Goal: Task Accomplishment & Management: Manage account settings

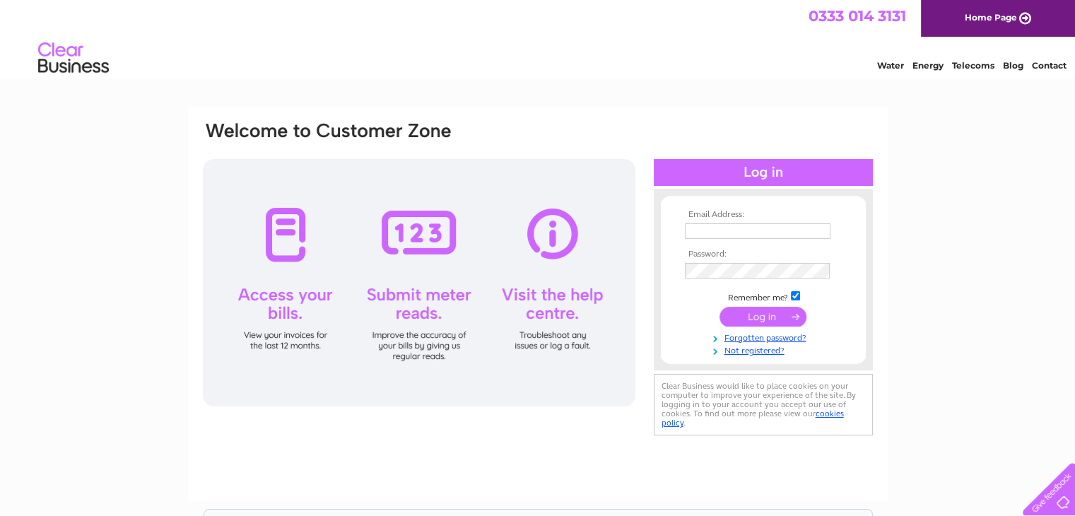
click at [713, 228] on input "text" at bounding box center [758, 231] width 146 height 16
type input "r"
type input "[EMAIL_ADDRESS][DOMAIN_NAME]"
click at [777, 320] on input "submit" at bounding box center [763, 318] width 87 height 20
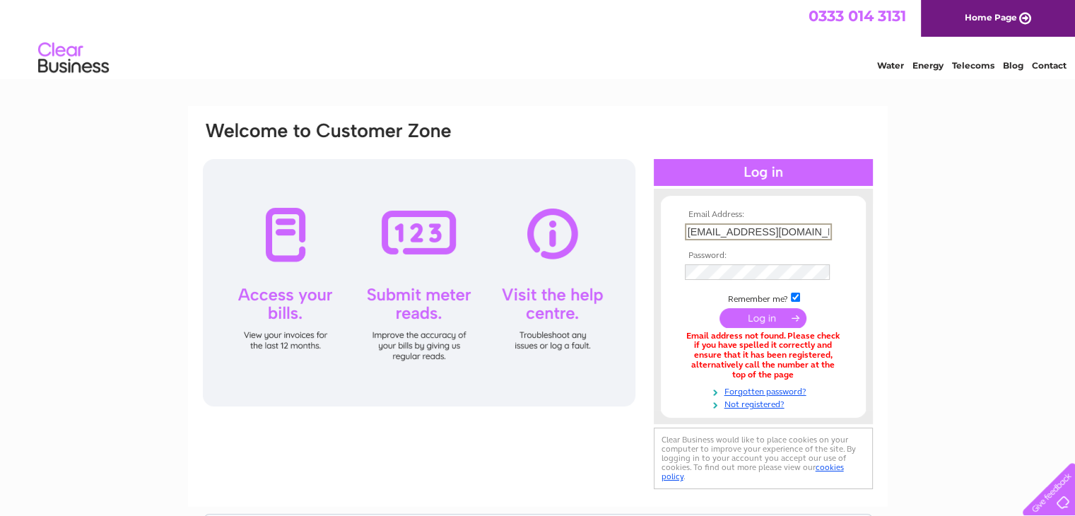
click at [792, 230] on input "[EMAIL_ADDRESS][DOMAIN_NAME]" at bounding box center [758, 231] width 147 height 17
click at [814, 233] on input "rkaczmarczyk17@gmail.pl" at bounding box center [758, 231] width 147 height 17
type input "rkaczmarczyk17@gmail.com"
click at [757, 314] on input "submit" at bounding box center [763, 318] width 87 height 20
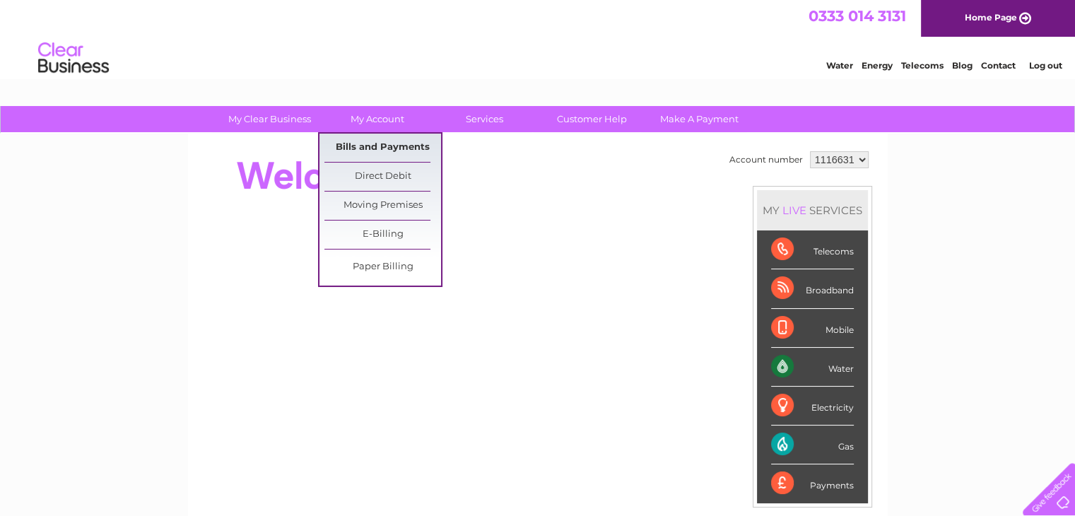
click at [376, 144] on link "Bills and Payments" at bounding box center [382, 148] width 117 height 28
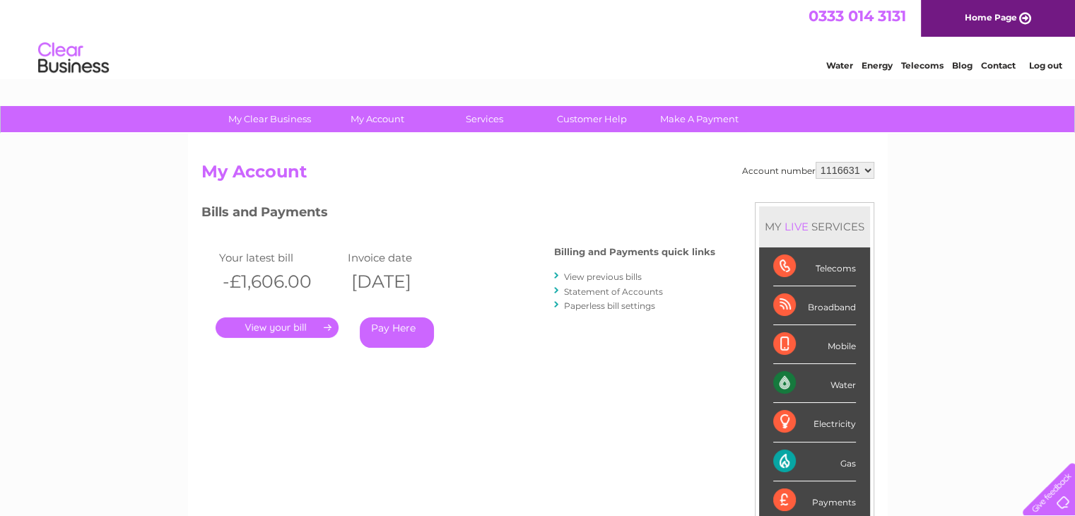
click at [590, 277] on link "View previous bills" at bounding box center [603, 276] width 78 height 11
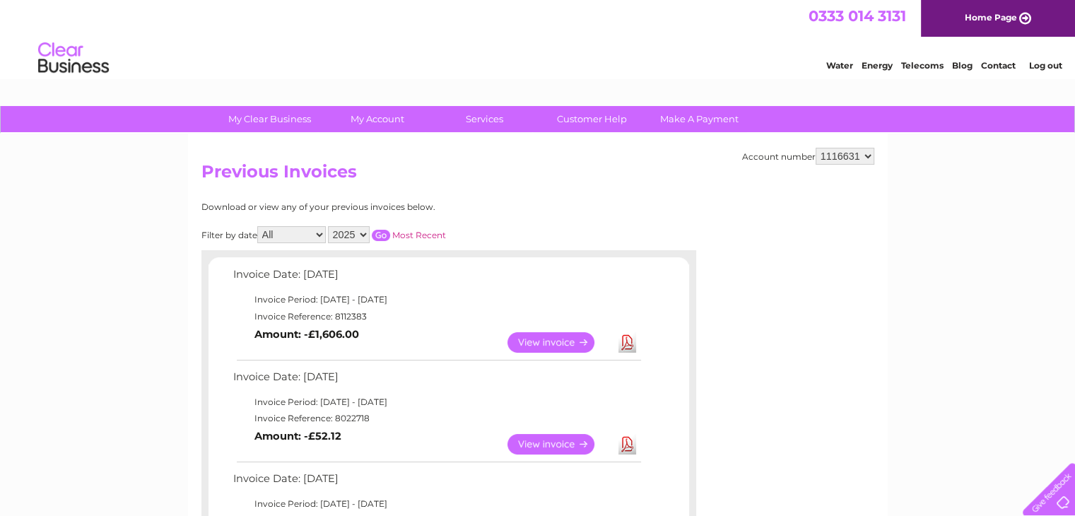
click at [565, 336] on link "View" at bounding box center [560, 342] width 104 height 21
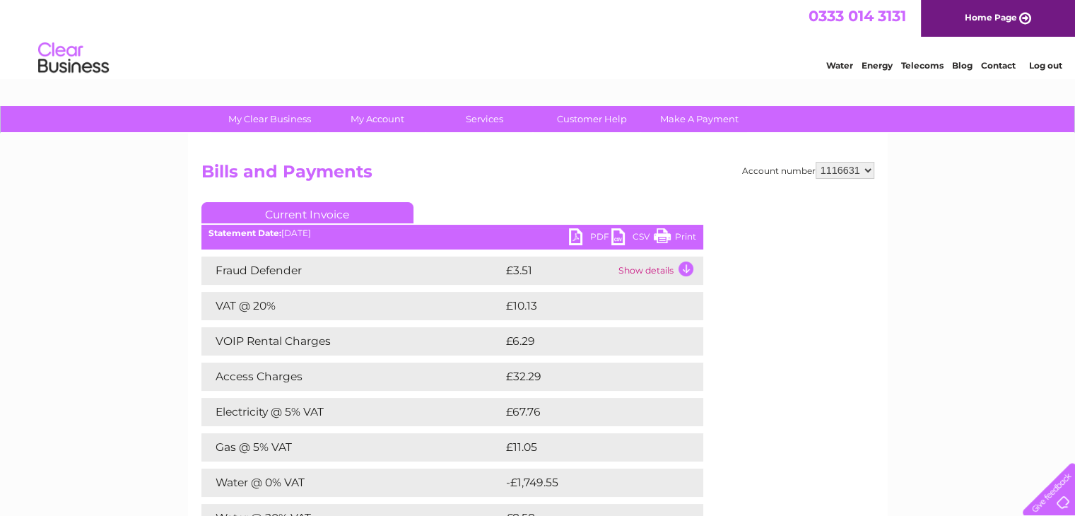
click at [592, 236] on link "PDF" at bounding box center [590, 238] width 42 height 21
click at [353, 42] on div "Water Energy Telecoms Blog Contact Log out" at bounding box center [537, 60] width 1075 height 46
click at [149, 52] on div "Water Energy Telecoms Blog Contact Log out" at bounding box center [537, 60] width 1075 height 46
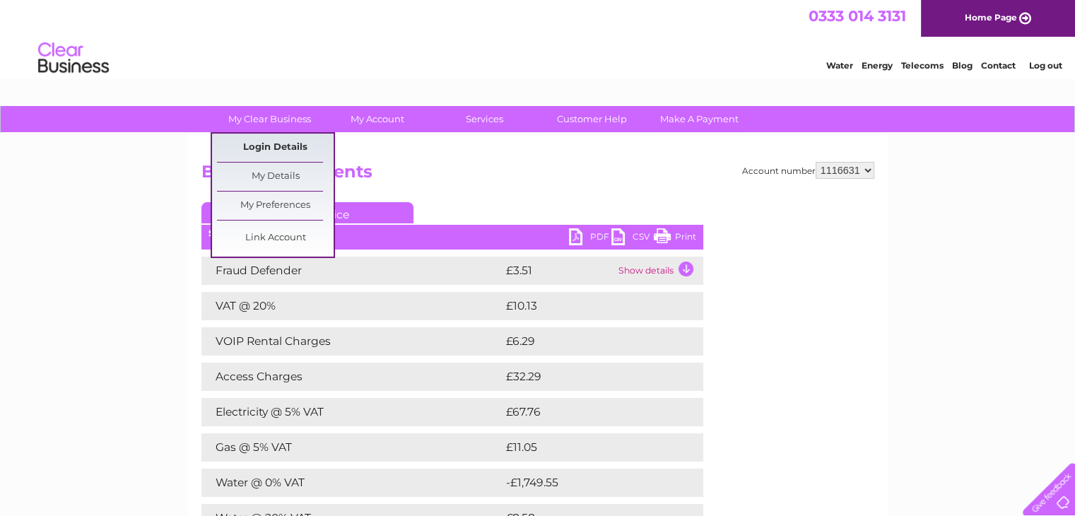
click at [274, 142] on link "Login Details" at bounding box center [275, 148] width 117 height 28
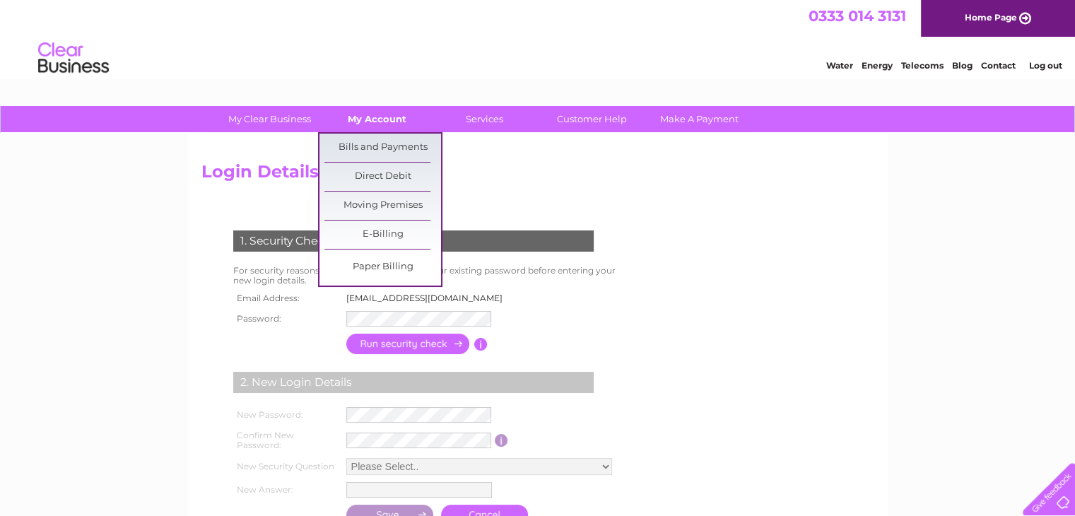
click at [391, 122] on link "My Account" at bounding box center [377, 119] width 117 height 26
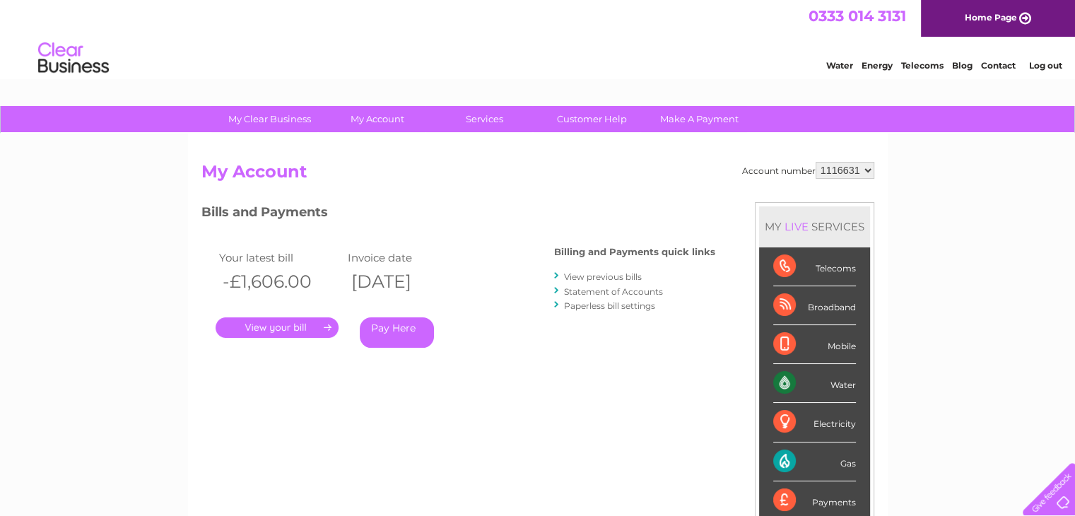
click at [670, 291] on li "Statement of Accounts" at bounding box center [634, 291] width 161 height 14
click at [81, 67] on img at bounding box center [73, 58] width 72 height 43
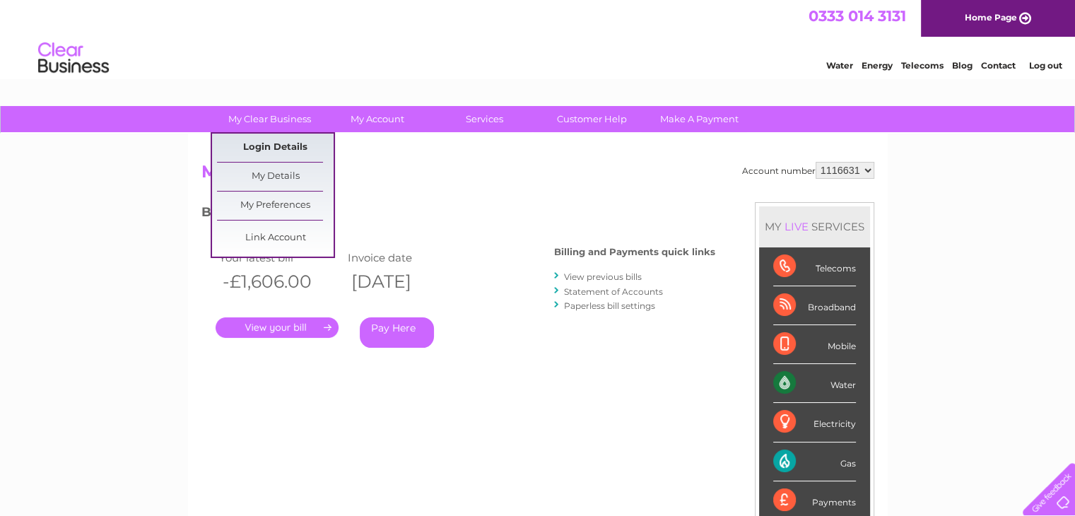
click at [277, 143] on link "Login Details" at bounding box center [275, 148] width 117 height 28
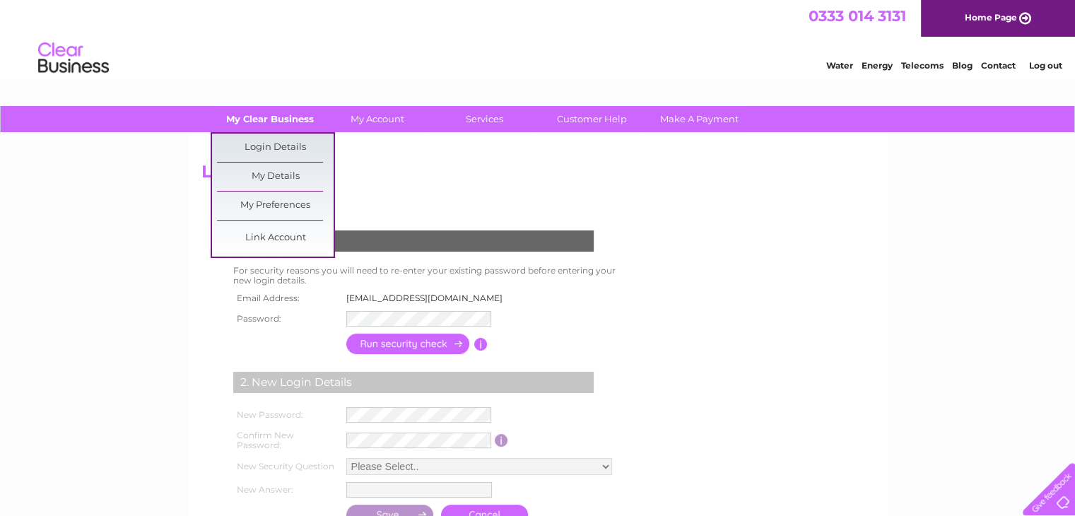
click at [274, 124] on link "My Clear Business" at bounding box center [269, 119] width 117 height 26
